Goal: Task Accomplishment & Management: Complete application form

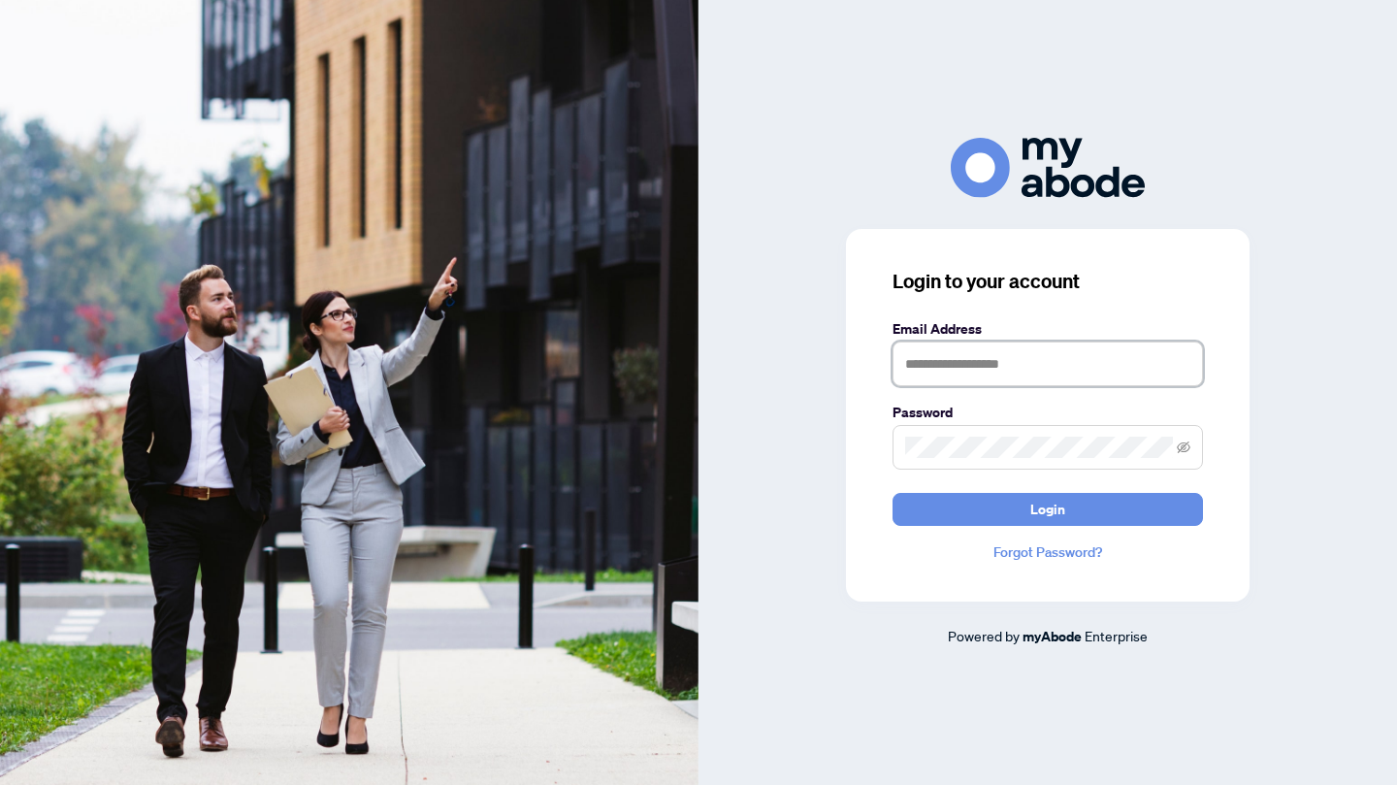
type input "**********"
click at [1071, 520] on button "Login" at bounding box center [1048, 509] width 311 height 33
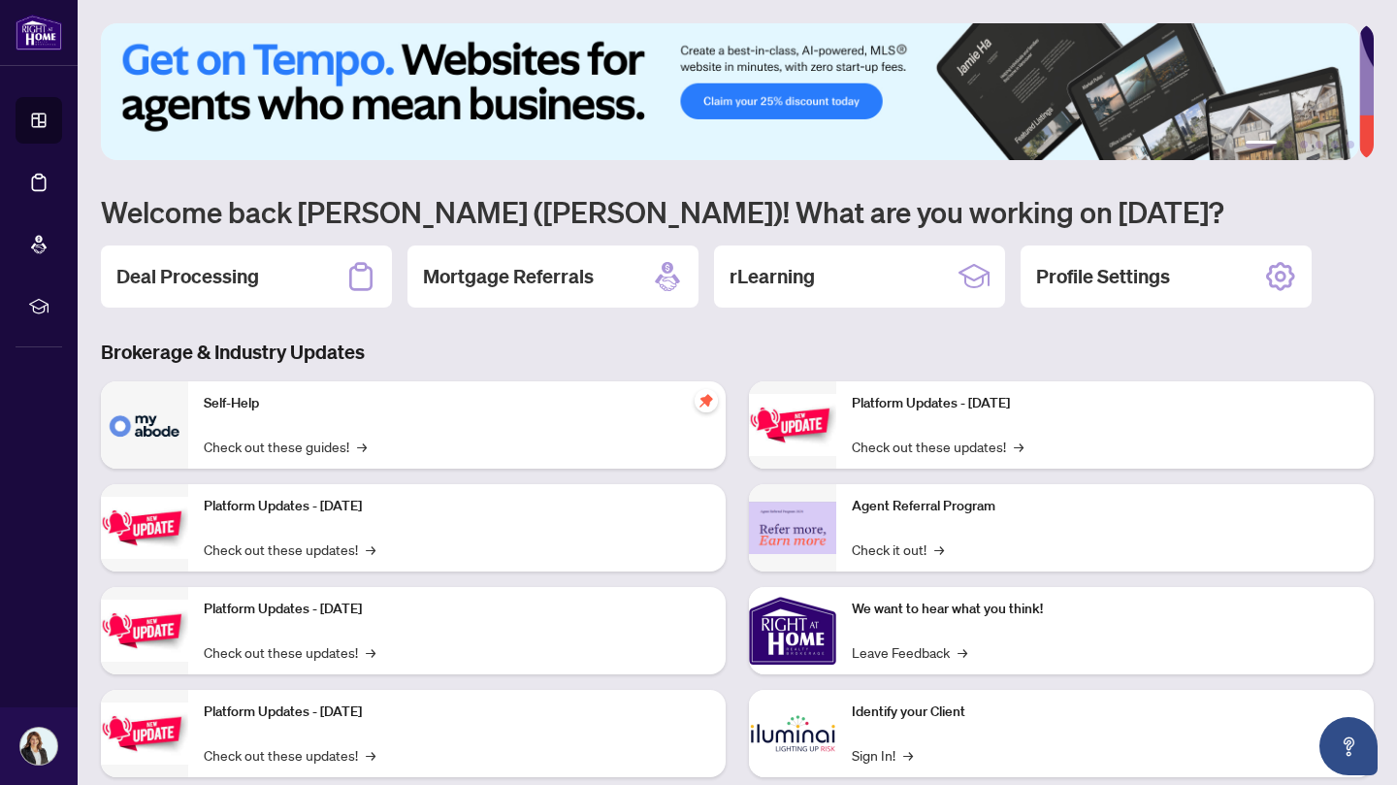
click at [362, 278] on icon at bounding box center [360, 276] width 31 height 31
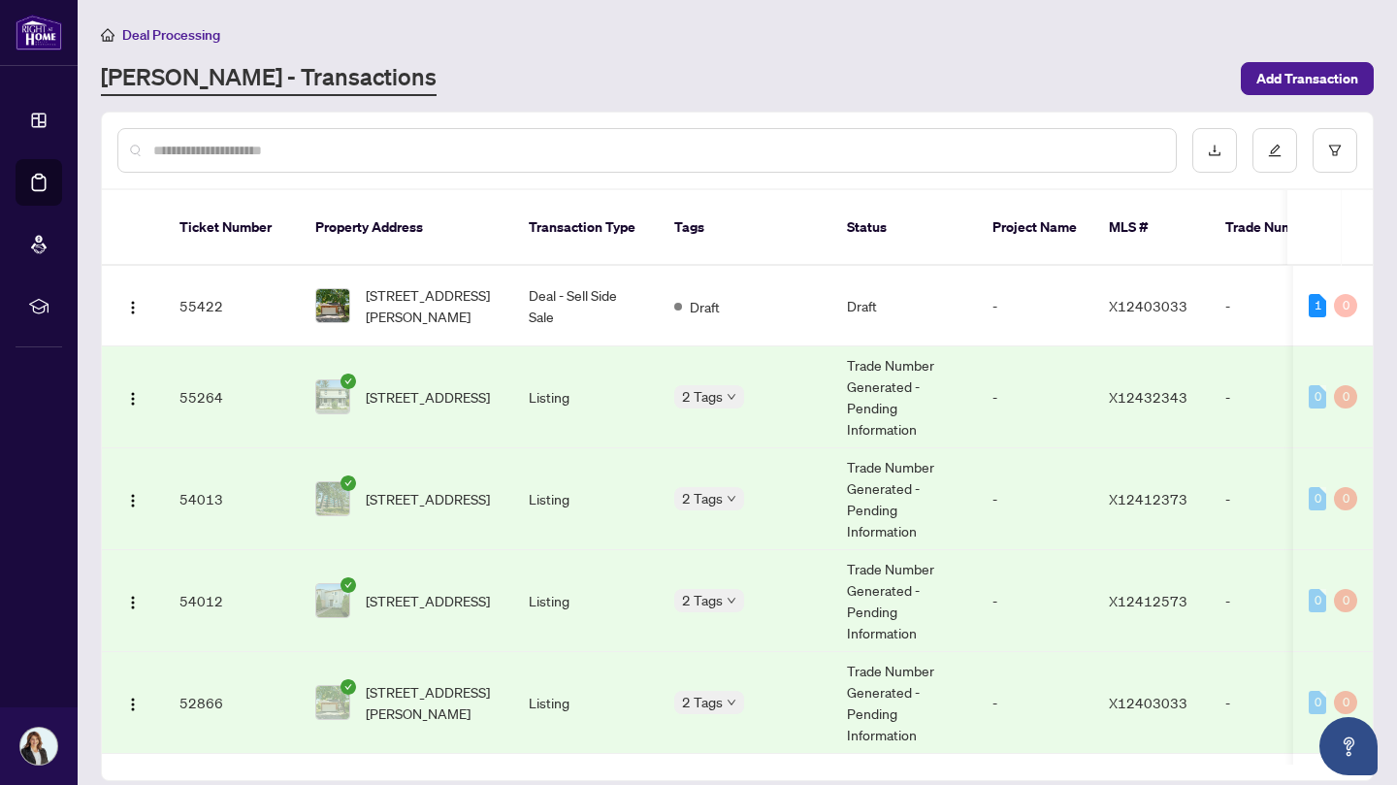
click at [345, 346] on td "94 MAIN St, North Dundas, Ontario K0A 2R0, Canada" at bounding box center [406, 397] width 213 height 102
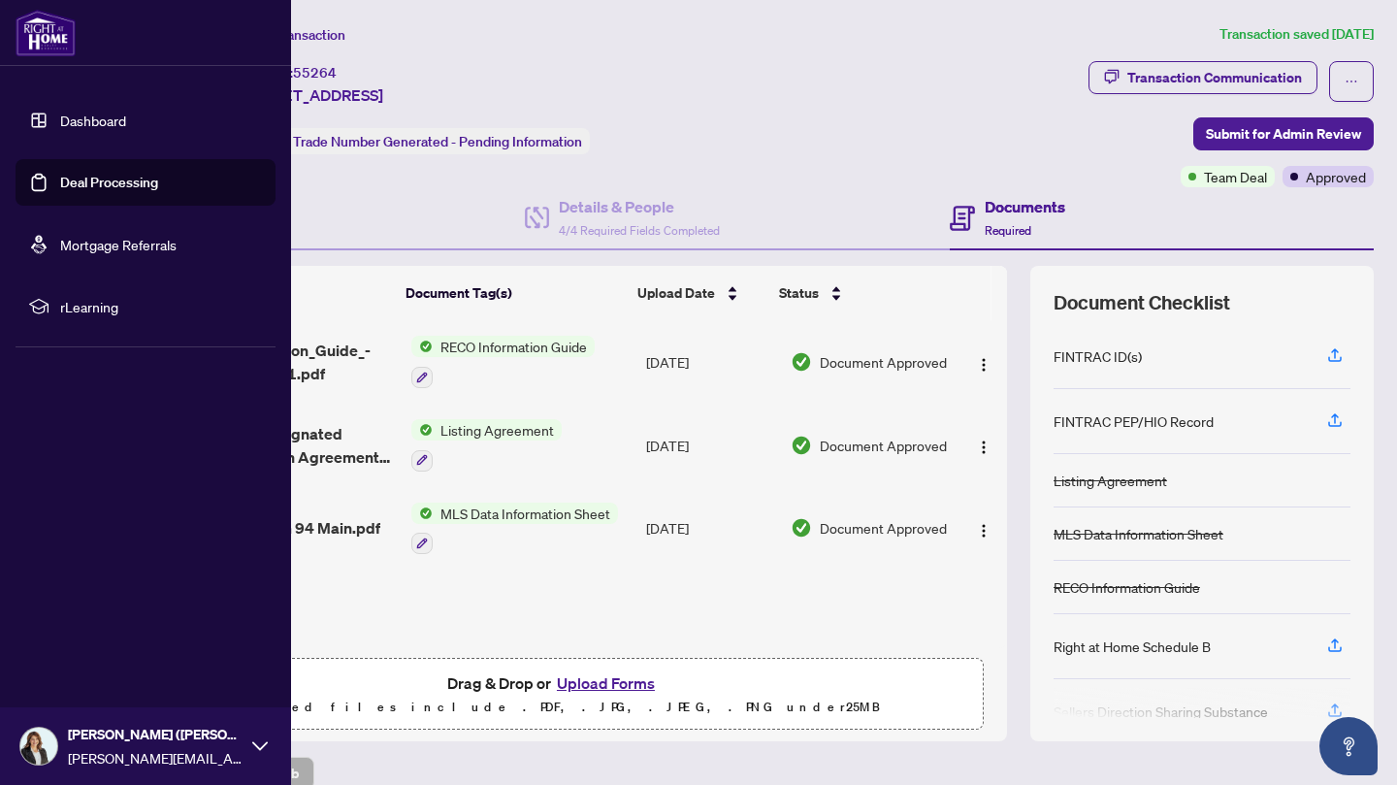
click at [93, 180] on link "Deal Processing" at bounding box center [109, 182] width 98 height 17
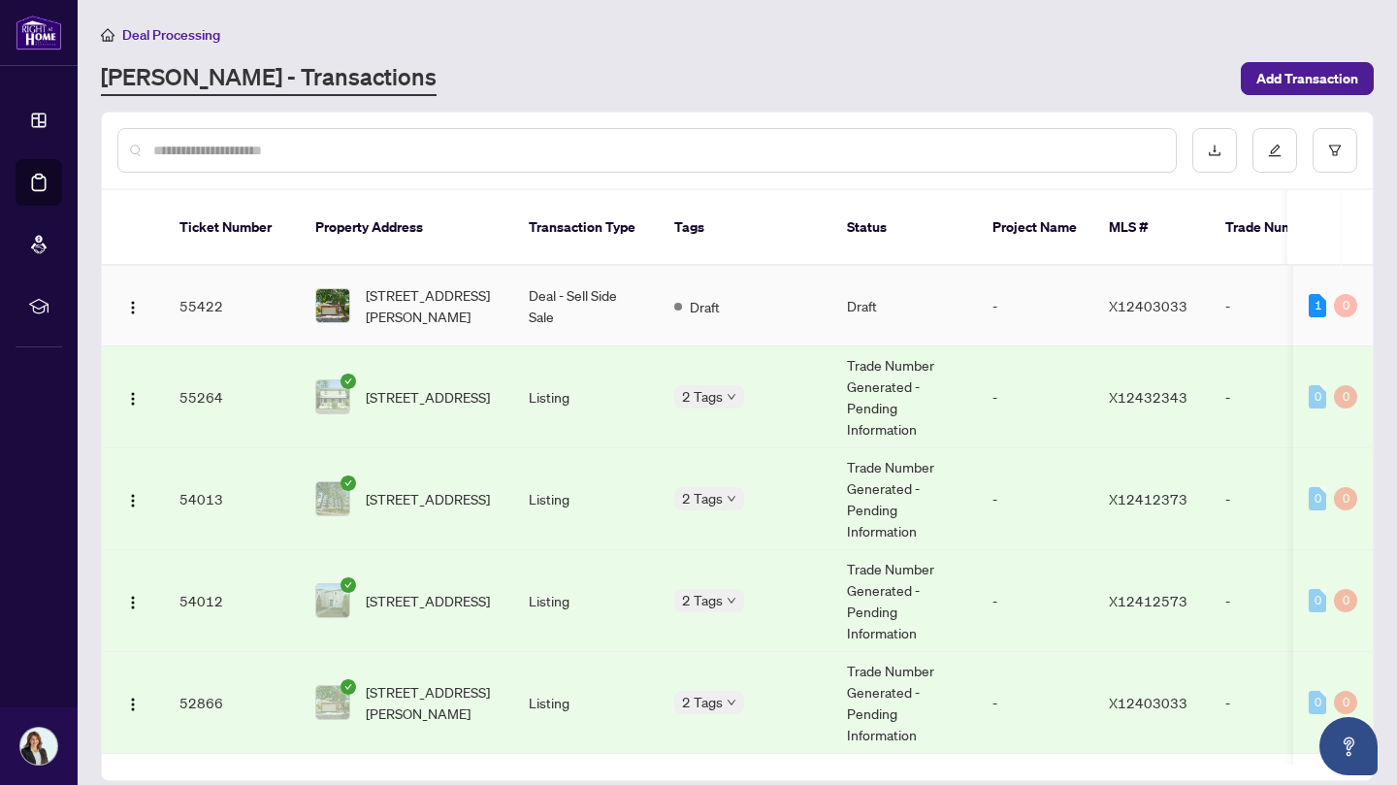
click at [534, 281] on td "Deal - Sell Side Sale" at bounding box center [586, 306] width 146 height 81
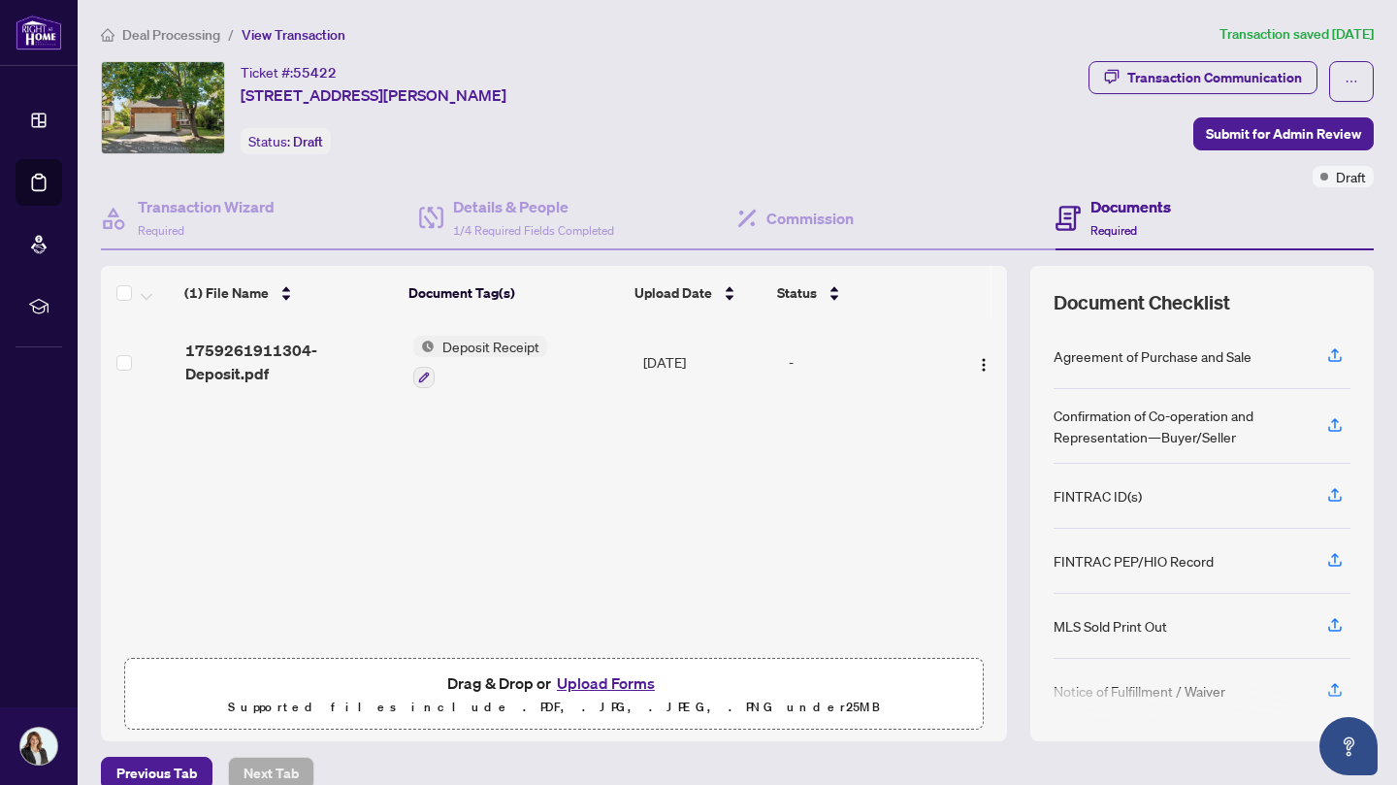
click at [612, 691] on button "Upload Forms" at bounding box center [606, 682] width 110 height 25
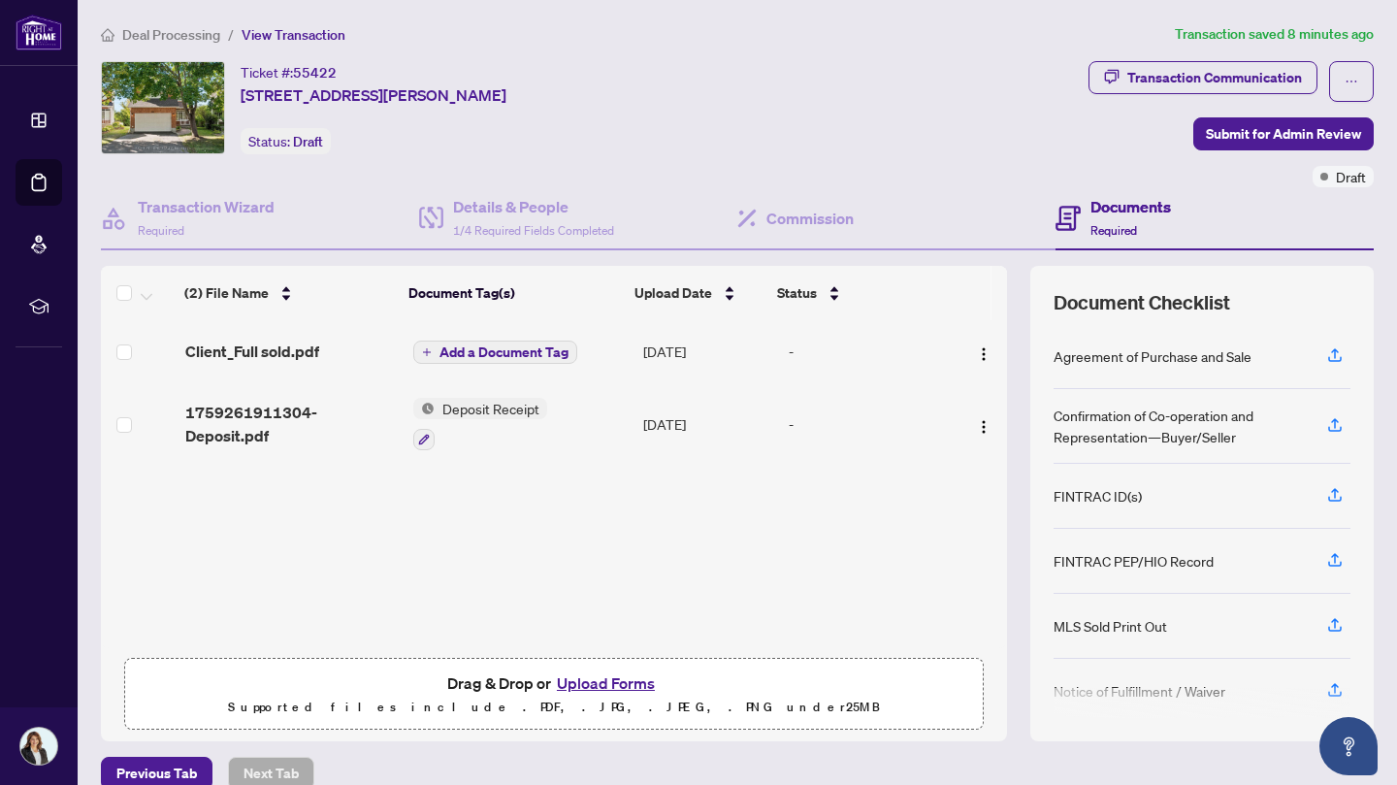
click at [595, 685] on button "Upload Forms" at bounding box center [606, 682] width 110 height 25
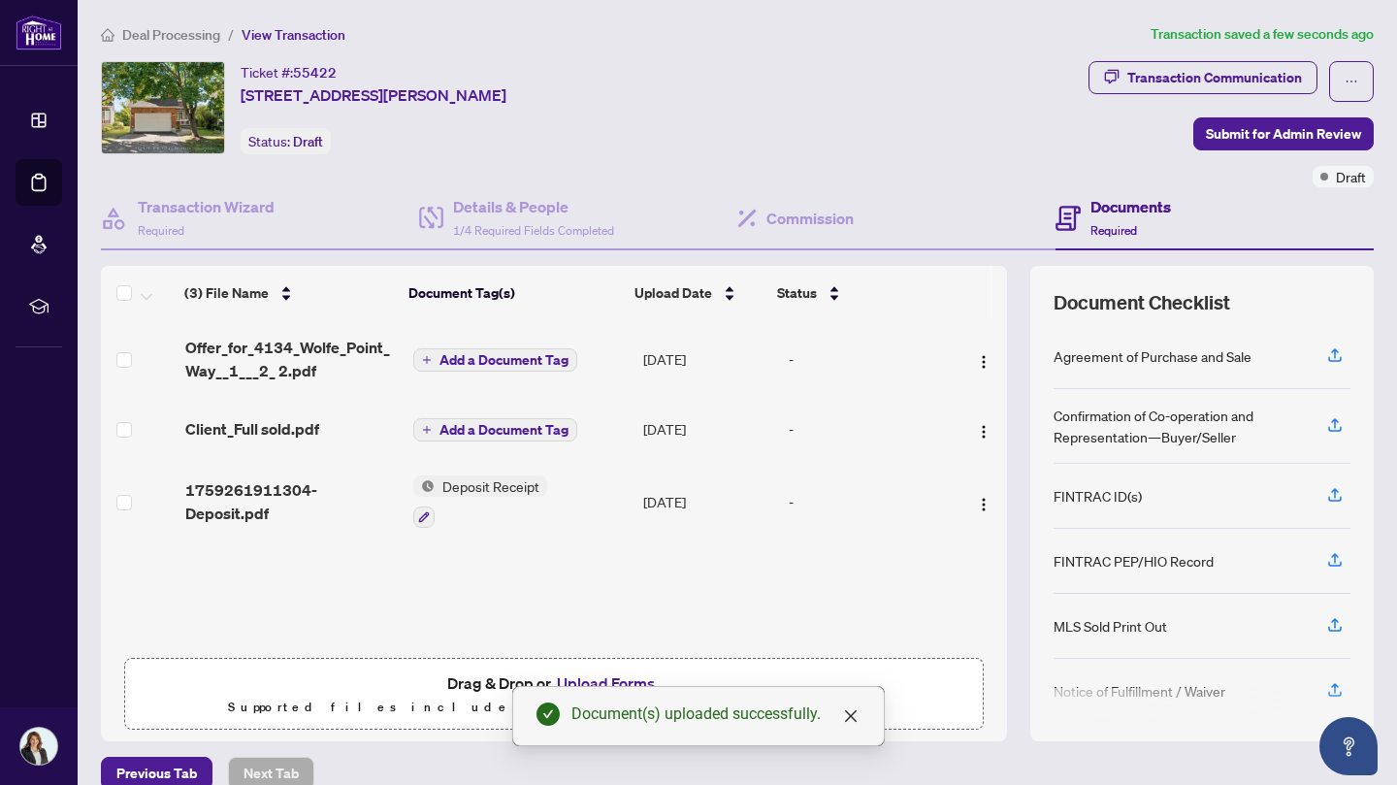
click at [605, 678] on button "Upload Forms" at bounding box center [606, 682] width 110 height 25
click at [1326, 627] on icon "button" at bounding box center [1334, 624] width 17 height 17
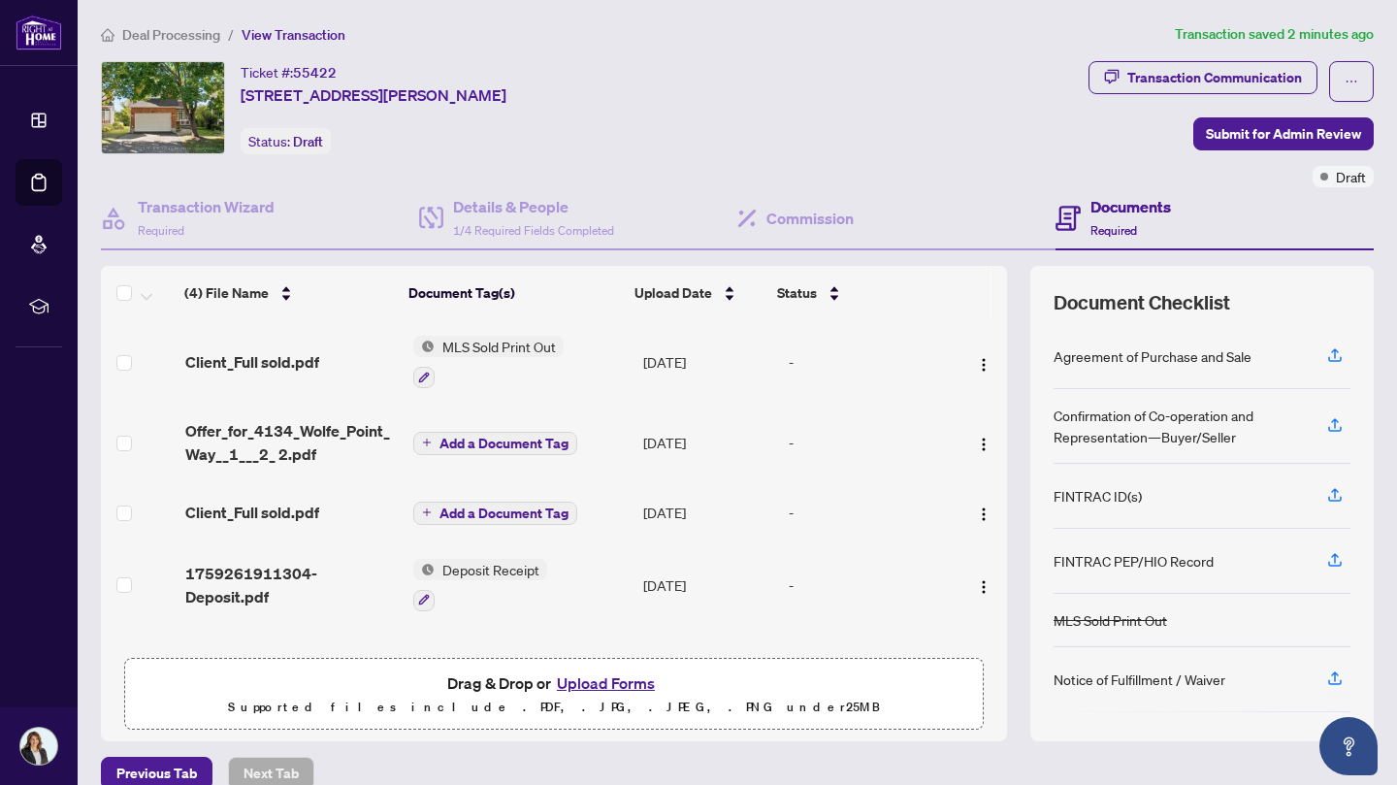
click at [1326, 346] on icon "button" at bounding box center [1334, 354] width 17 height 17
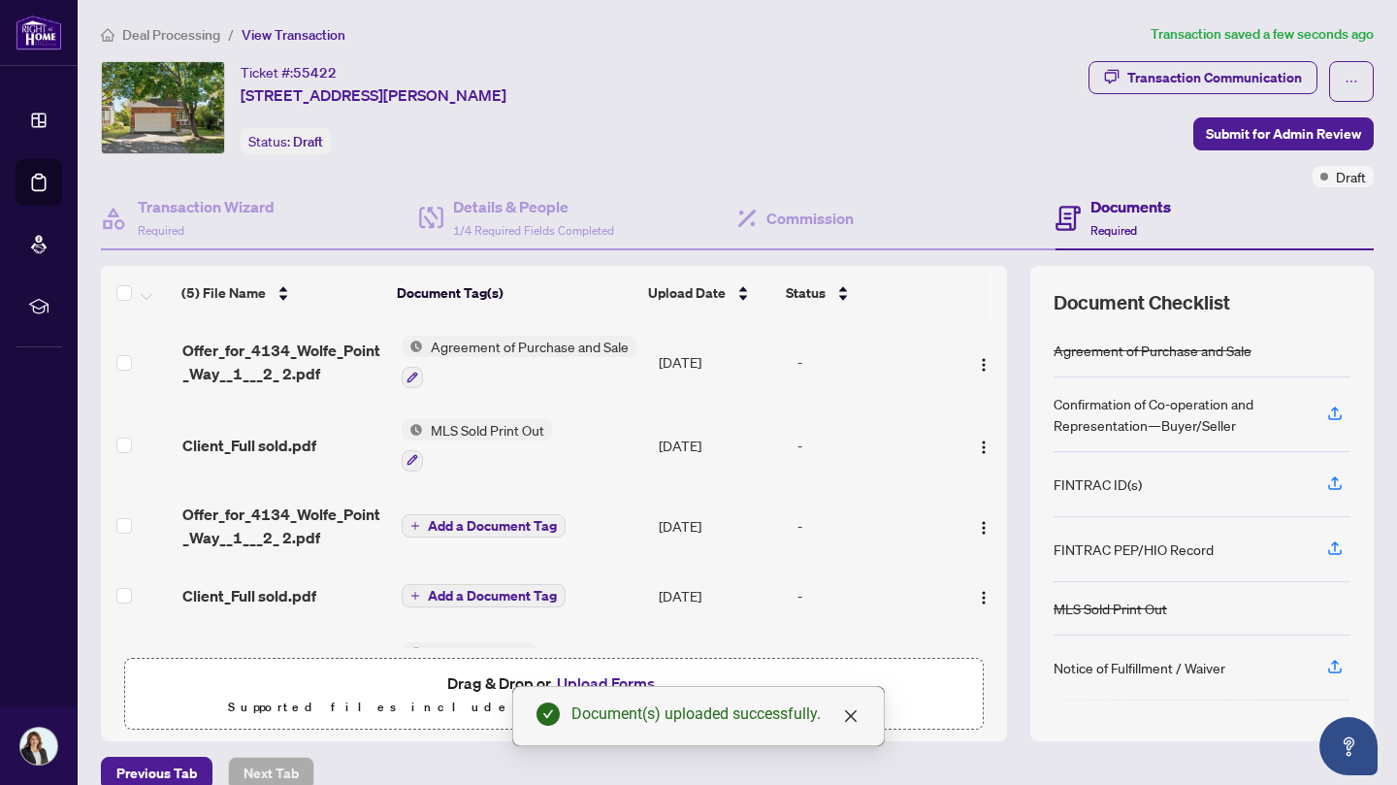
click at [1304, 664] on div "Notice of Fulfillment / Waiver" at bounding box center [1202, 668] width 297 height 65
click at [1326, 662] on icon "button" at bounding box center [1334, 666] width 17 height 17
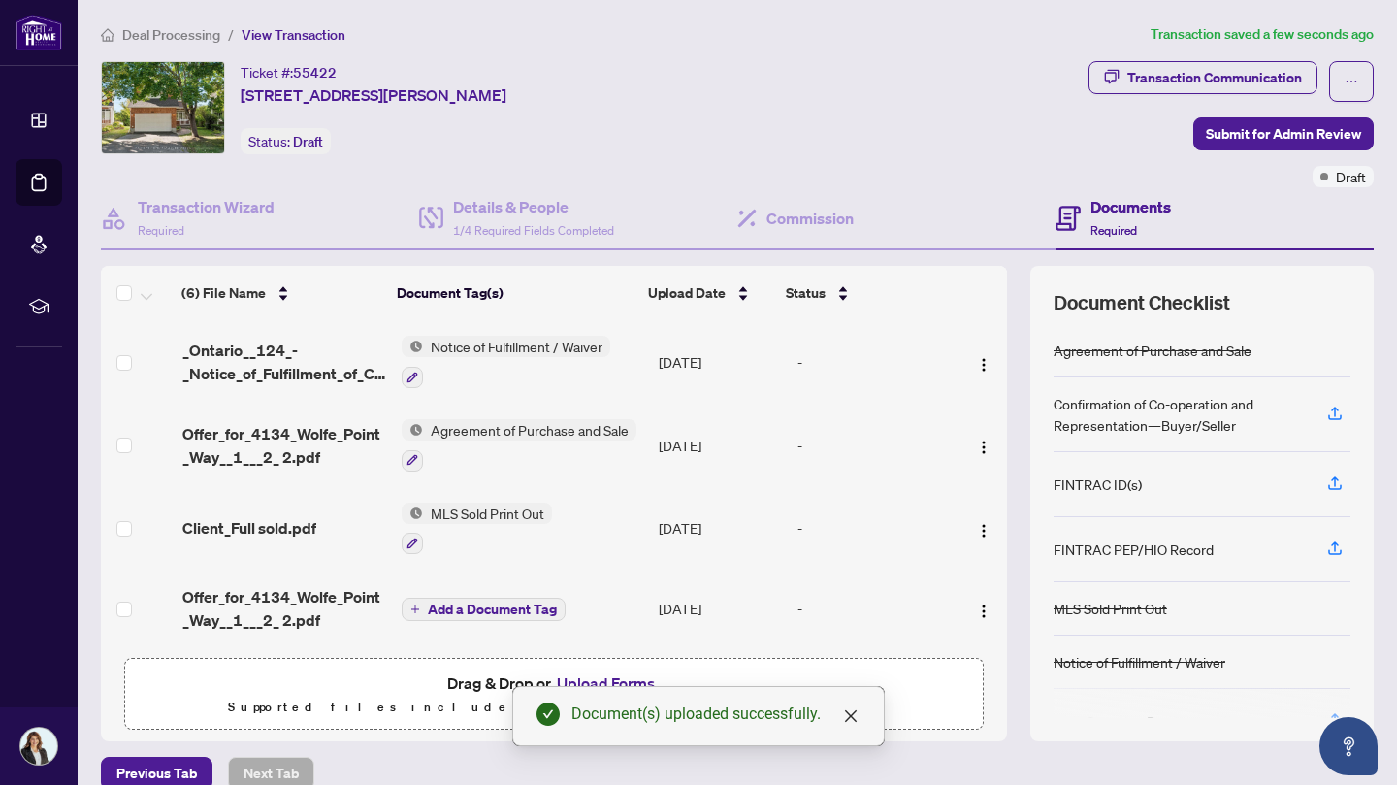
click at [610, 679] on button "Upload Forms" at bounding box center [606, 682] width 110 height 25
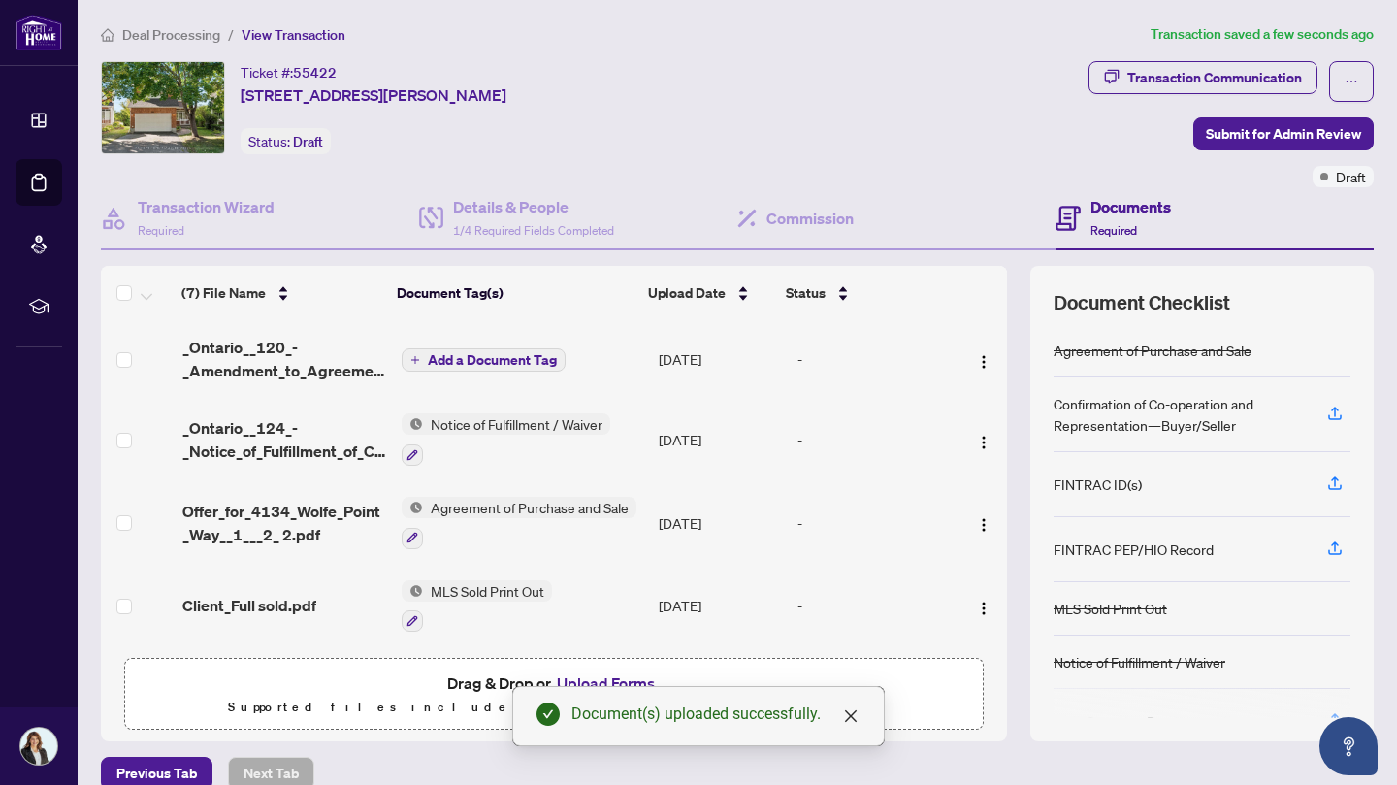
click at [487, 501] on span "Agreement of Purchase and Sale" at bounding box center [529, 507] width 213 height 21
click at [466, 601] on span "Agreement of Purchase and Sale" at bounding box center [522, 600] width 213 height 21
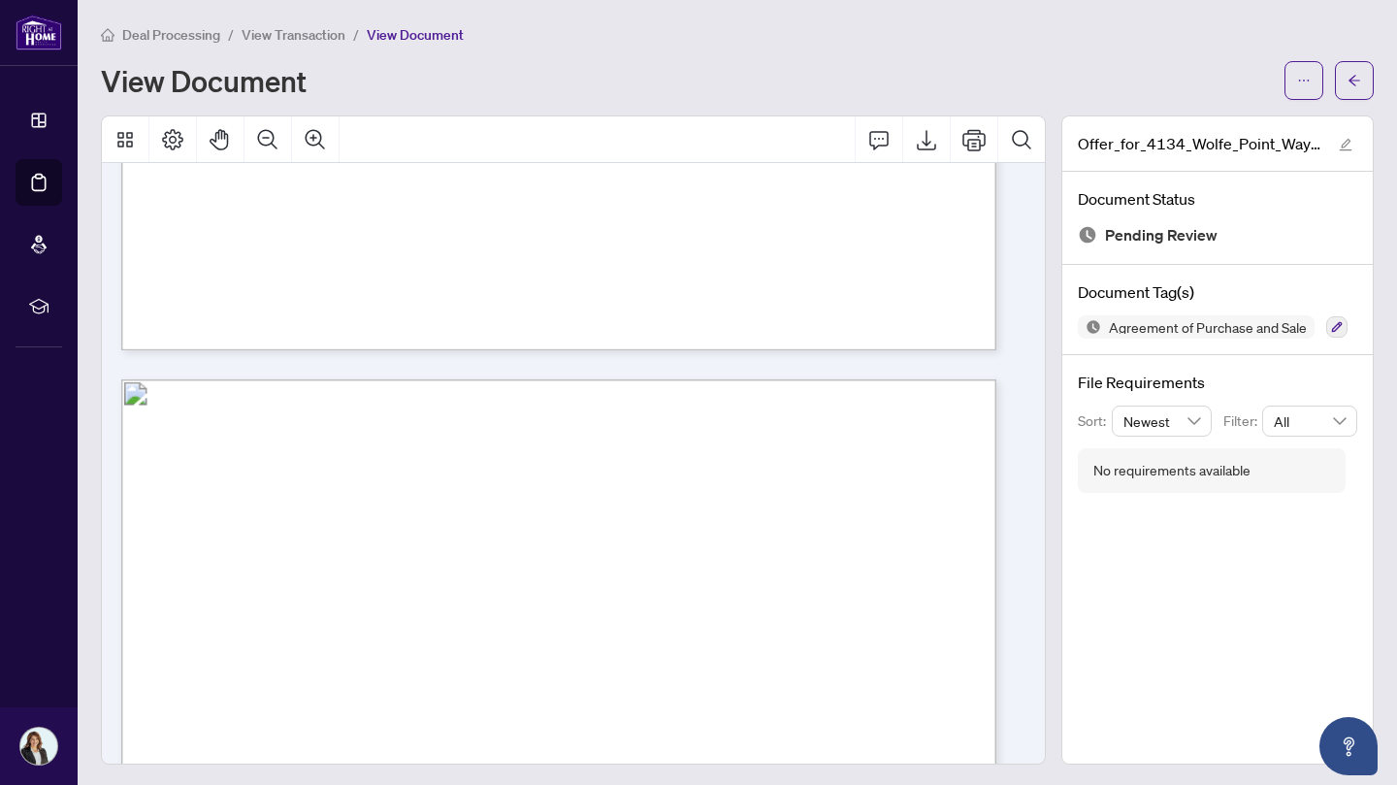
scroll to position [1327, 0]
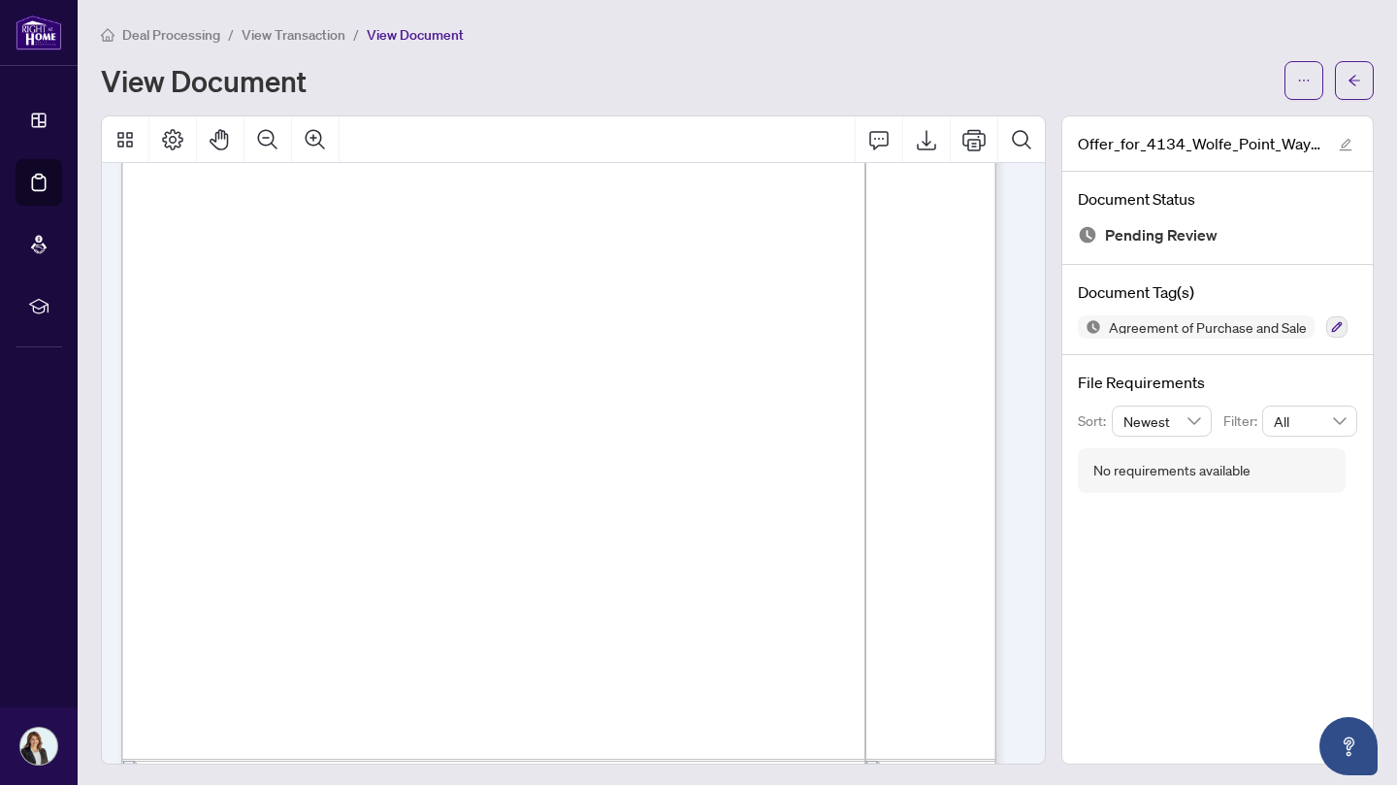
click at [1350, 65] on button "button" at bounding box center [1354, 80] width 39 height 39
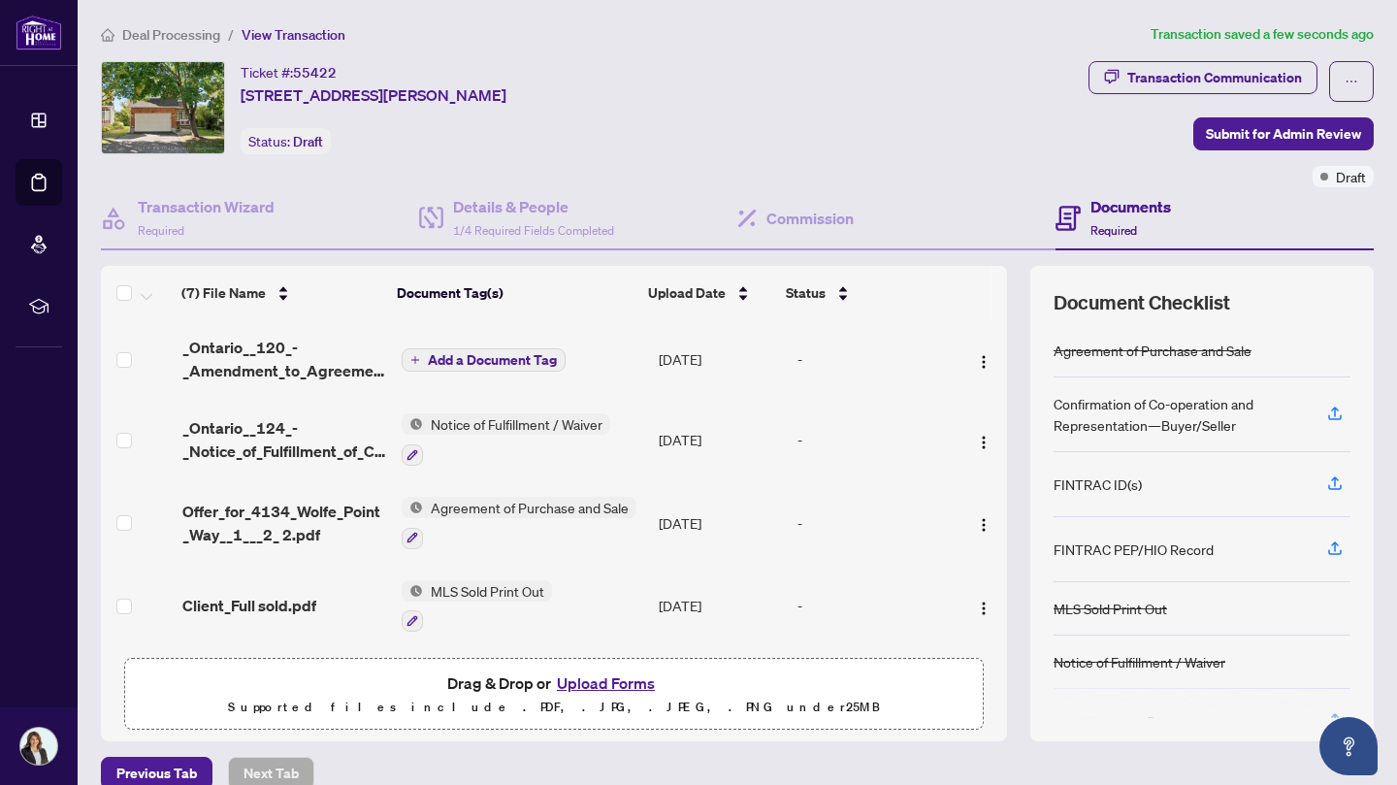
click at [1261, 140] on span "Submit for Admin Review" at bounding box center [1283, 133] width 155 height 31
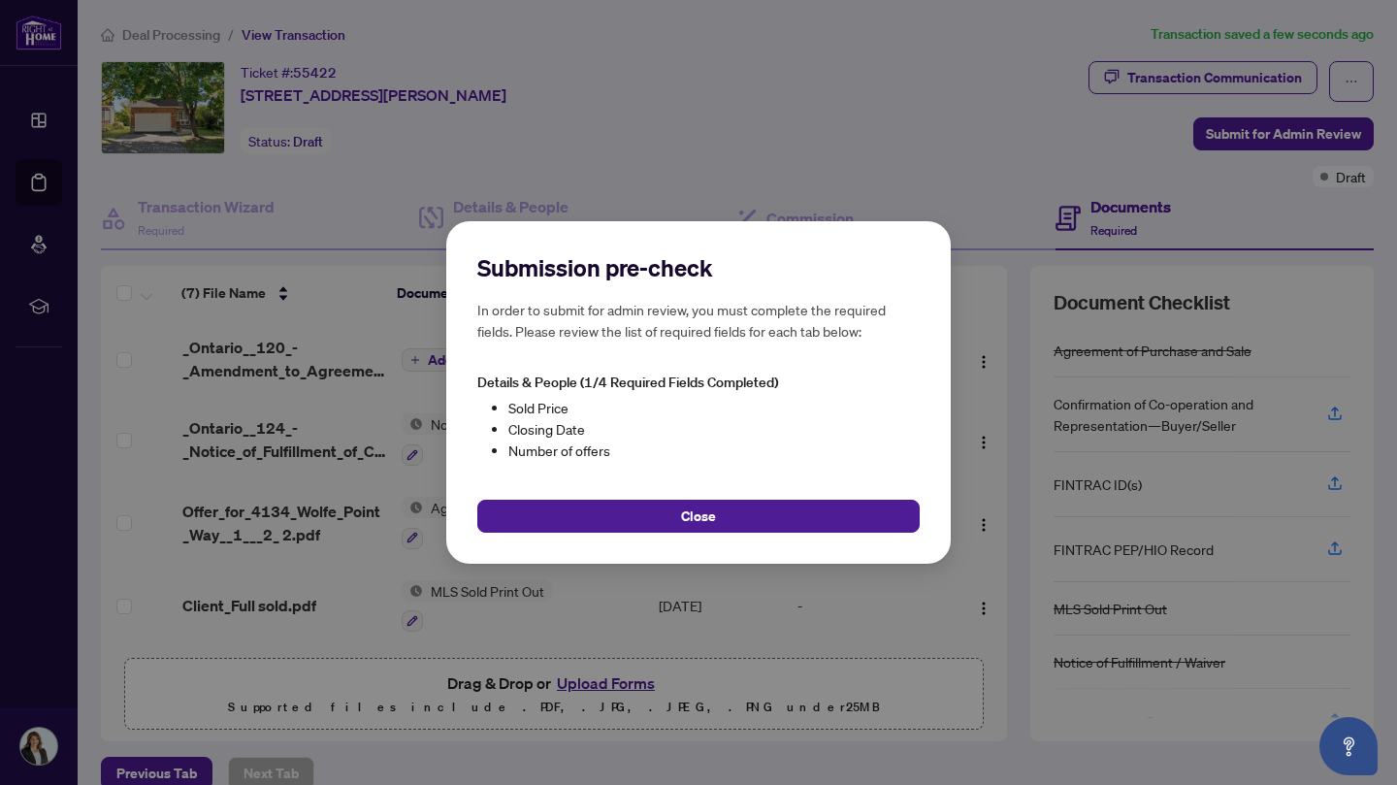
click at [716, 515] on button "Close" at bounding box center [698, 516] width 442 height 33
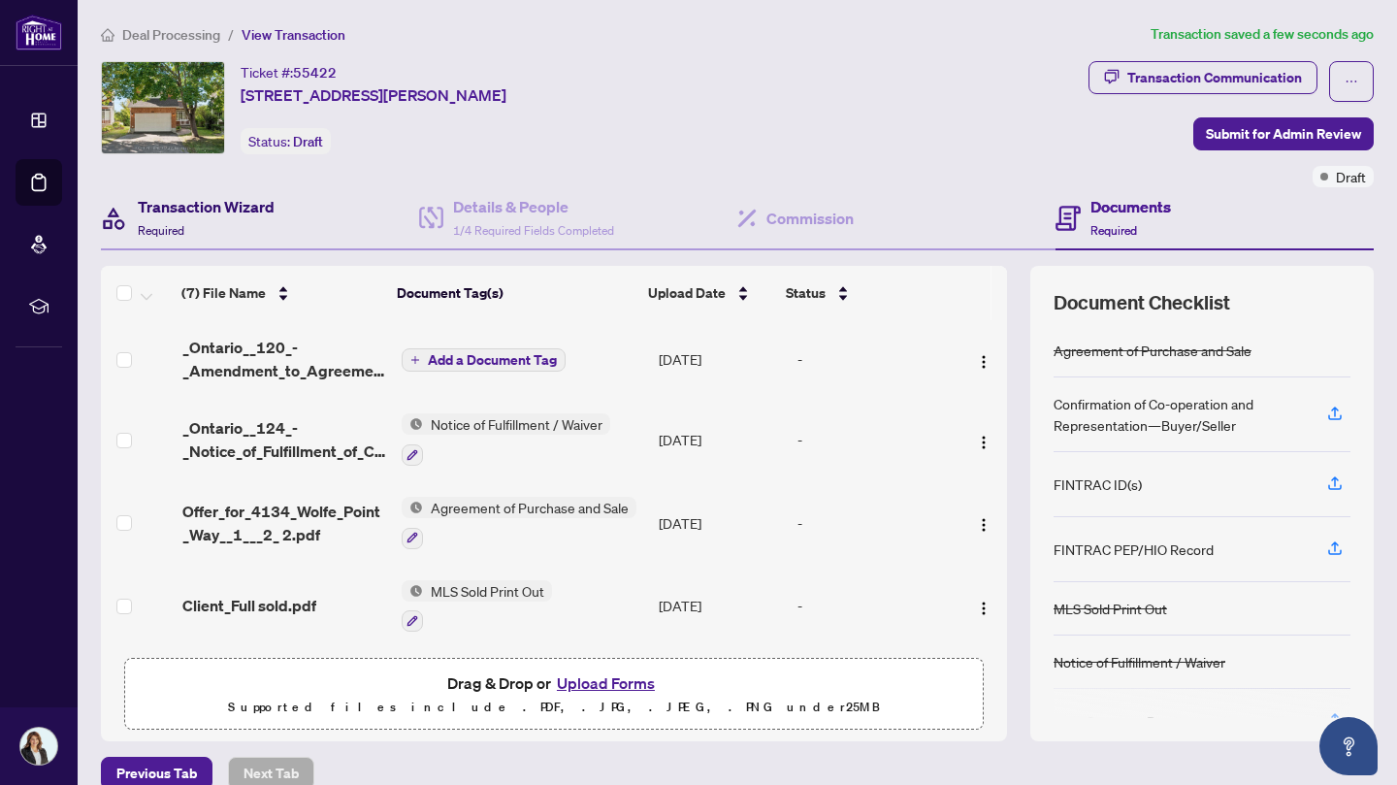
click at [200, 217] on div "Transaction Wizard Required" at bounding box center [206, 218] width 137 height 46
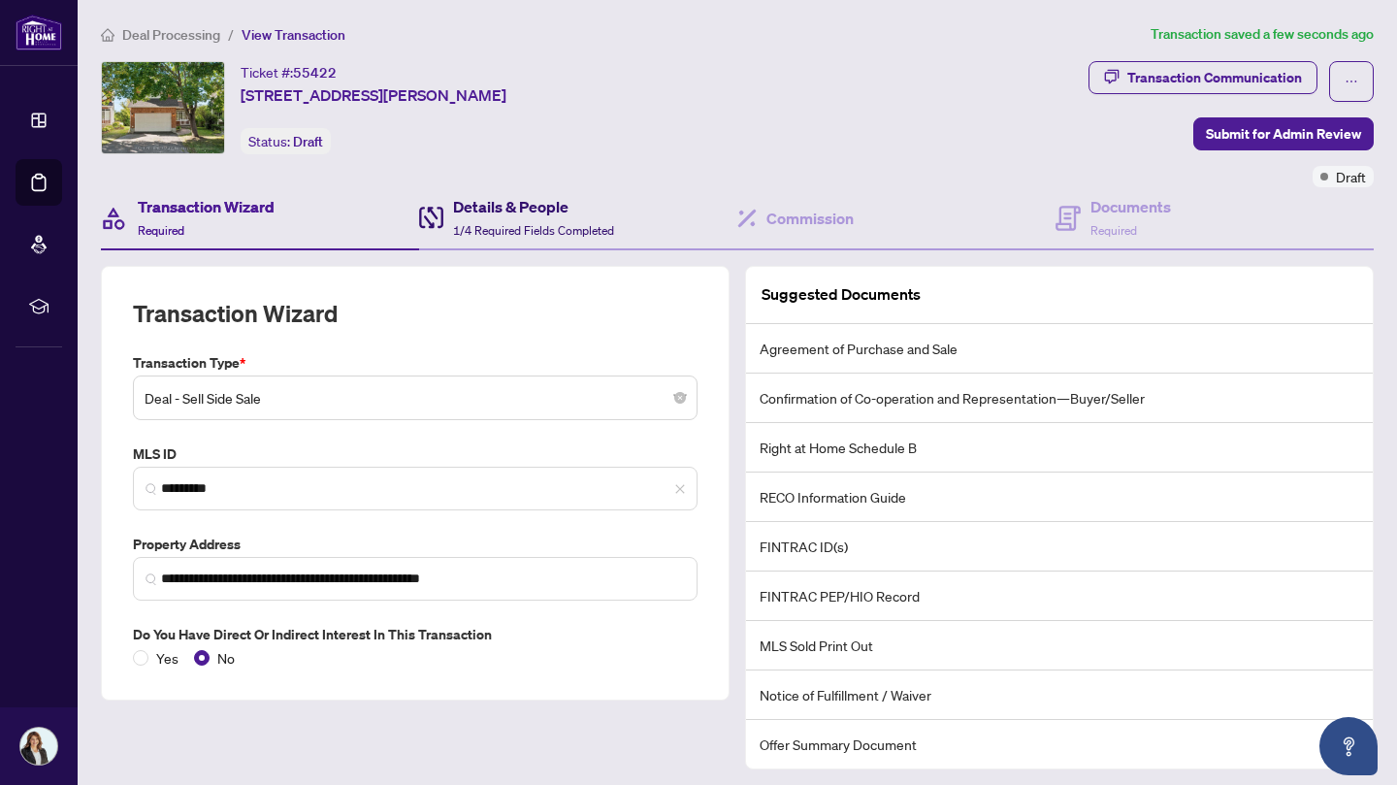
click at [550, 211] on h4 "Details & People" at bounding box center [533, 206] width 161 height 23
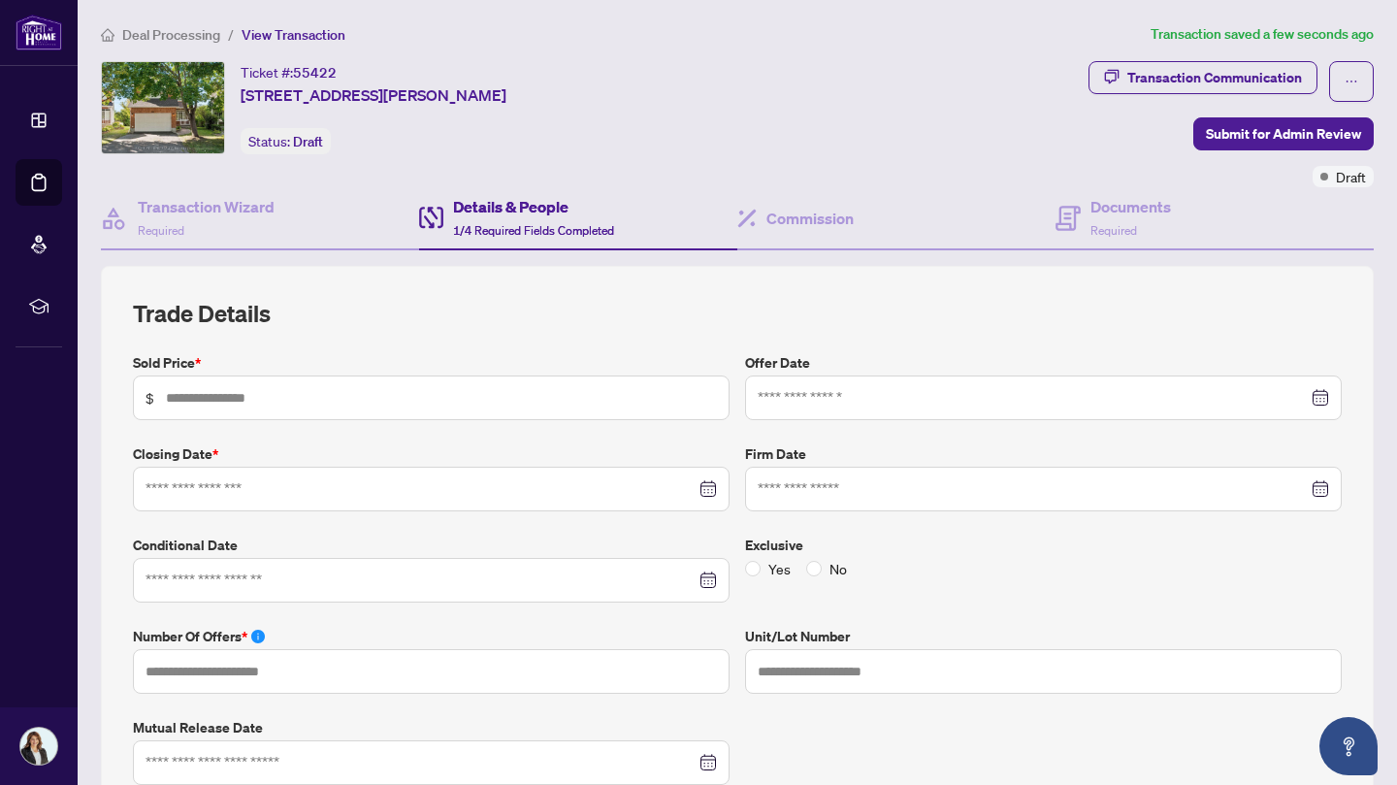
type input "**********"
click at [564, 398] on input "text" at bounding box center [441, 397] width 551 height 21
type input "*******"
click at [480, 491] on input at bounding box center [421, 488] width 550 height 21
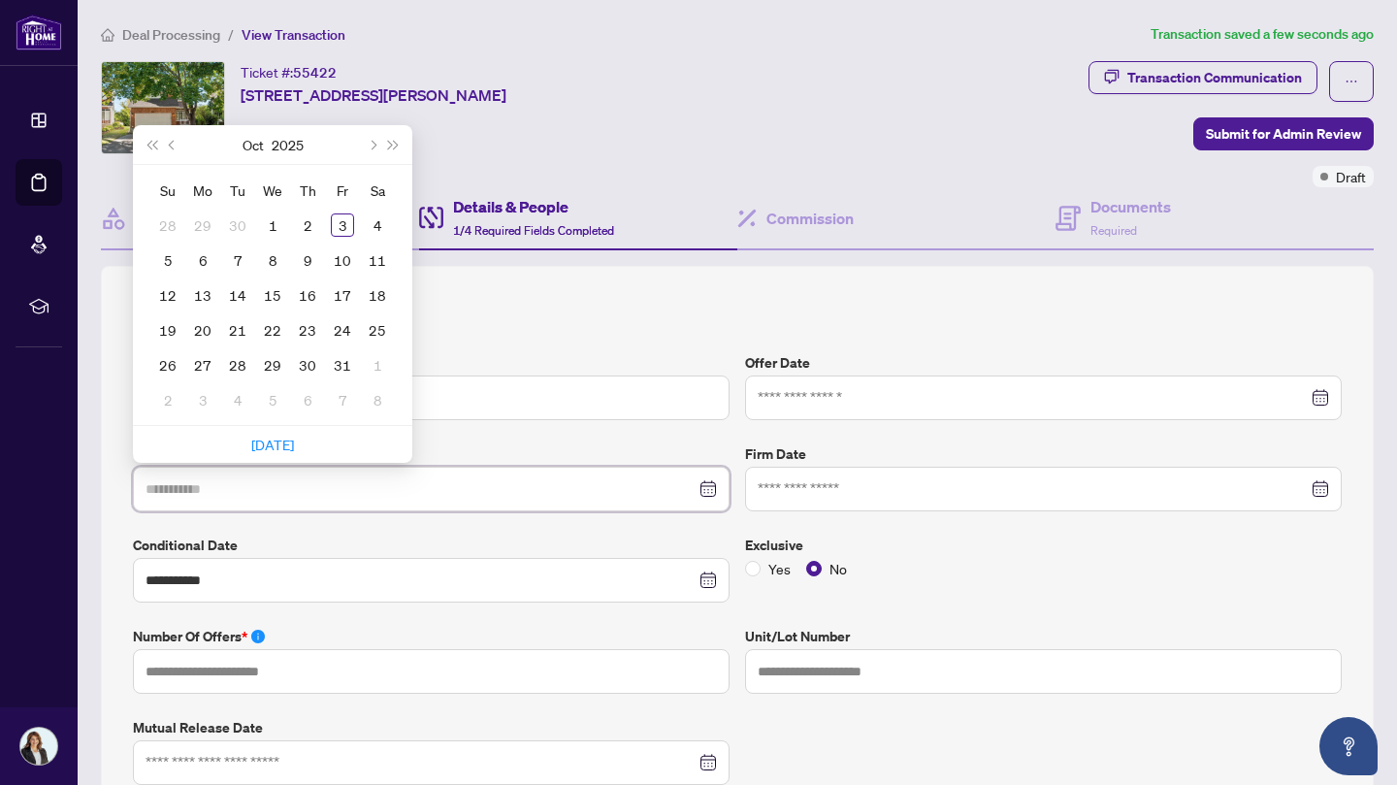
type input "**********"
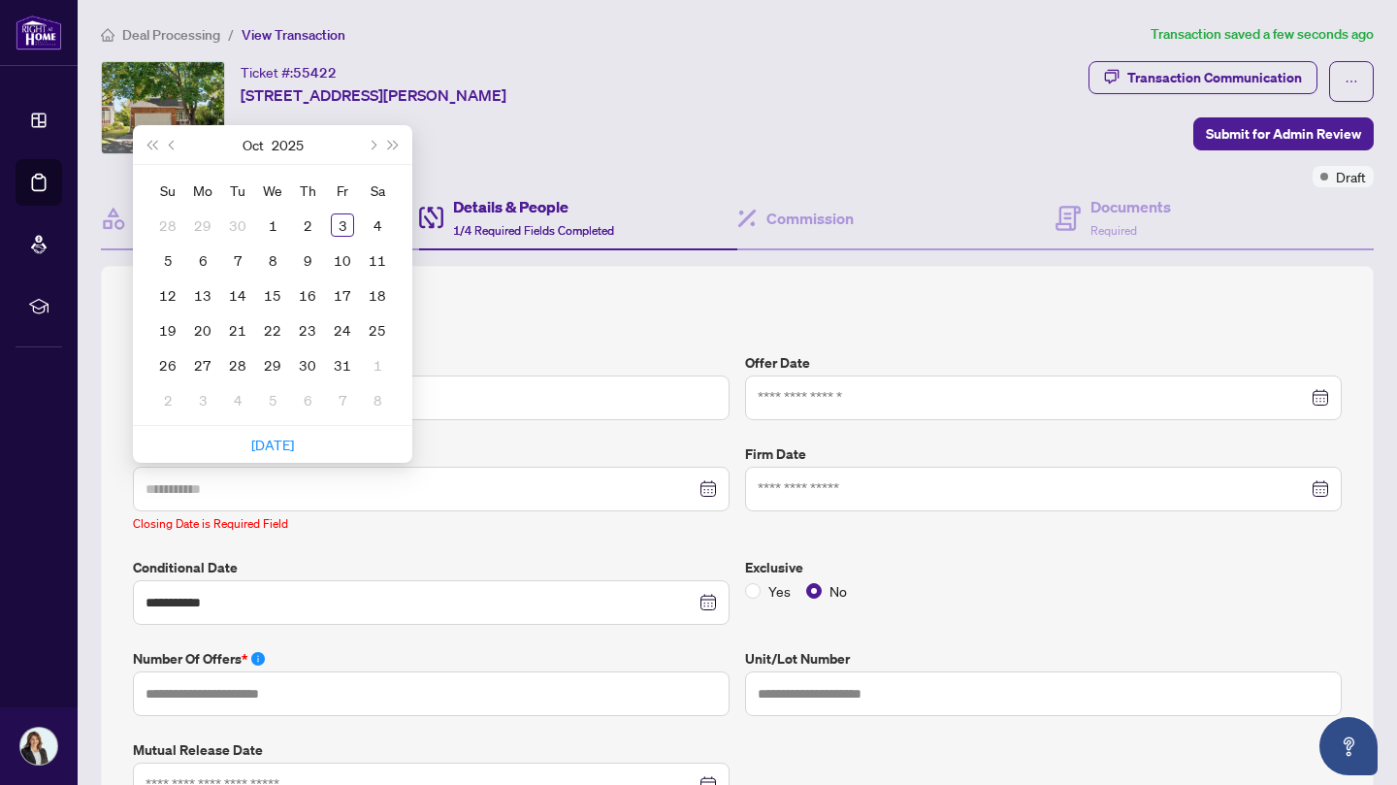
click at [347, 368] on div "31" at bounding box center [342, 364] width 23 height 23
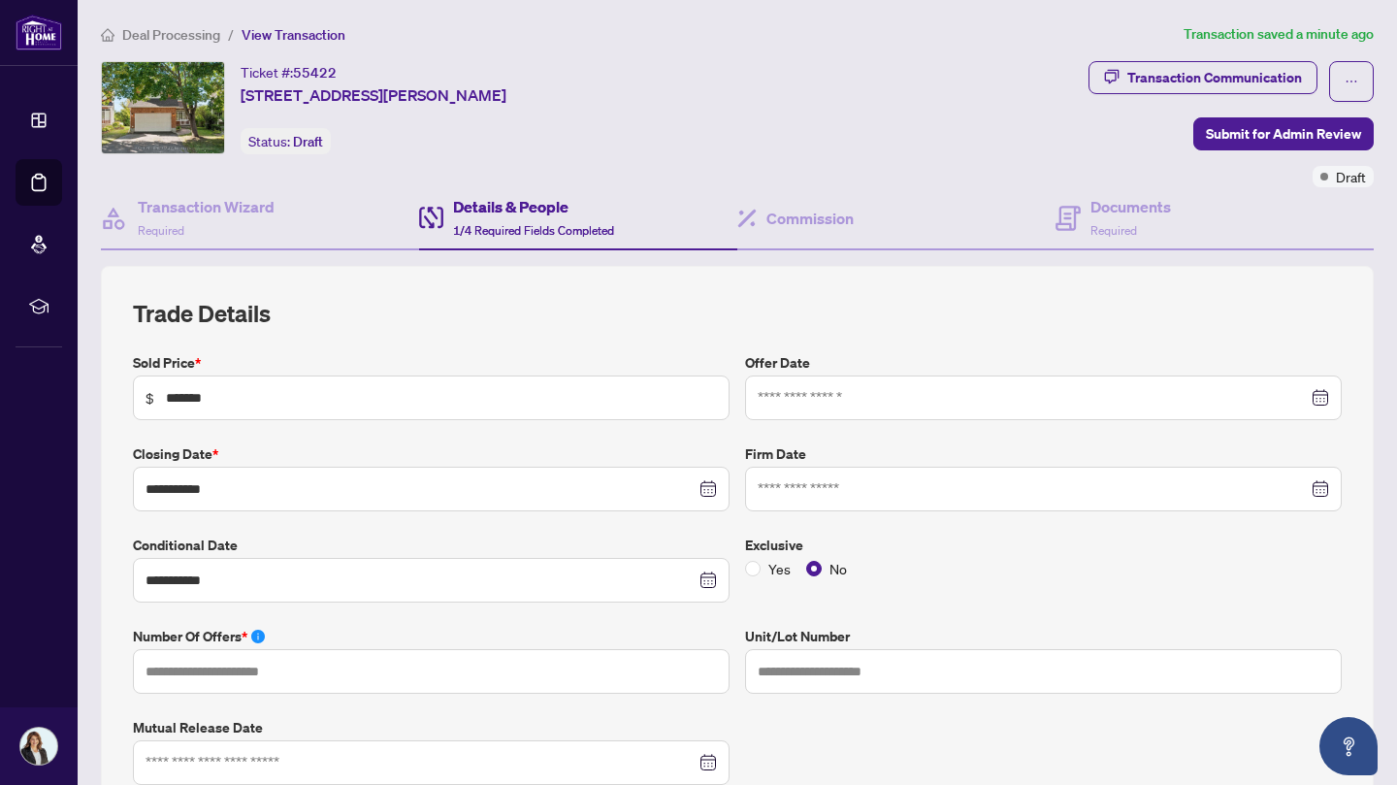
click at [1256, 128] on span "Submit for Admin Review" at bounding box center [1283, 133] width 155 height 31
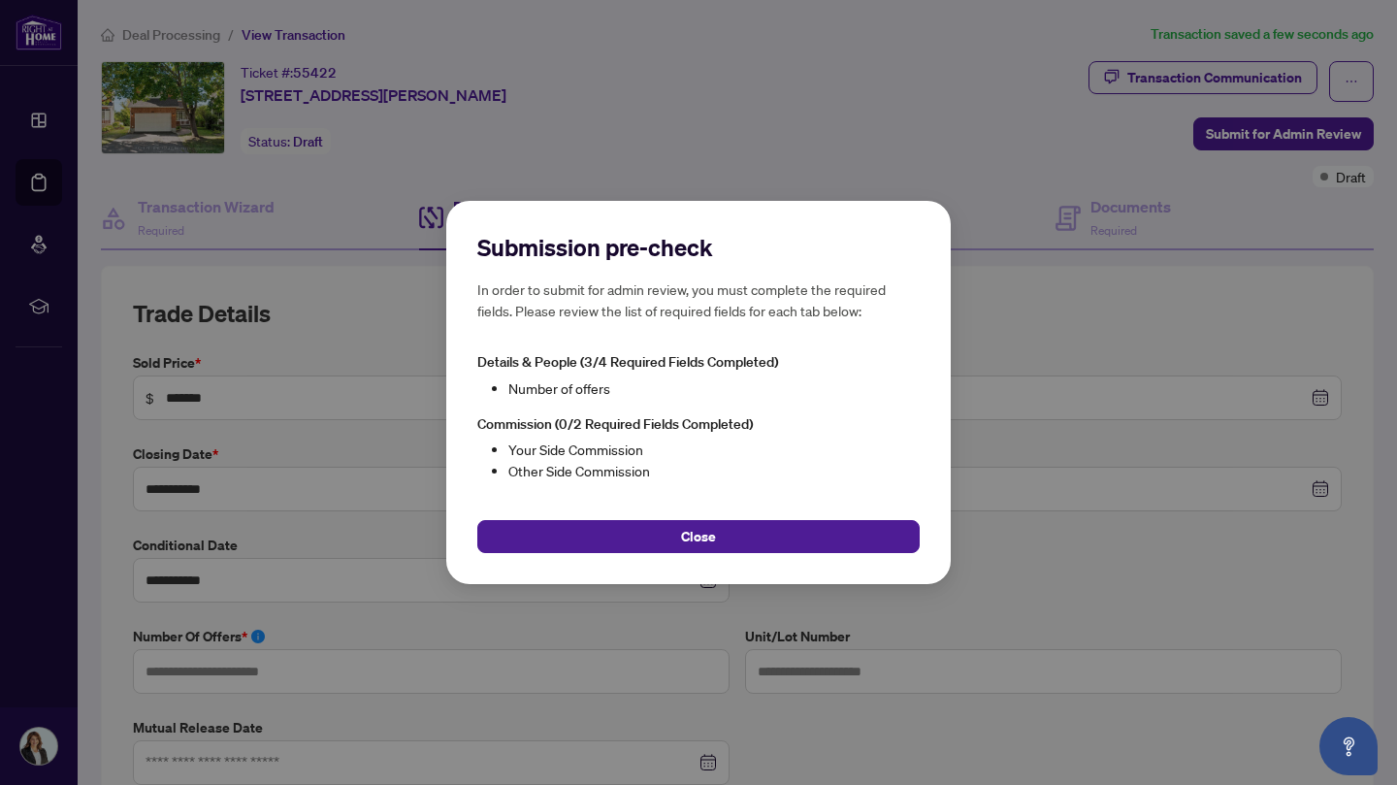
click at [760, 540] on button "Close" at bounding box center [698, 536] width 442 height 33
